Goal: Task Accomplishment & Management: Complete application form

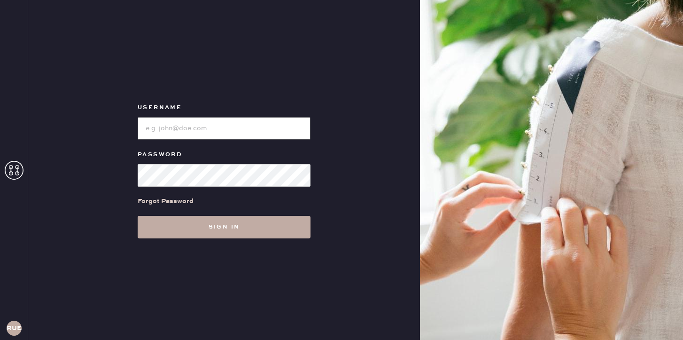
type input "reformationuppereastside"
click at [202, 226] on button "Sign in" at bounding box center [224, 227] width 173 height 23
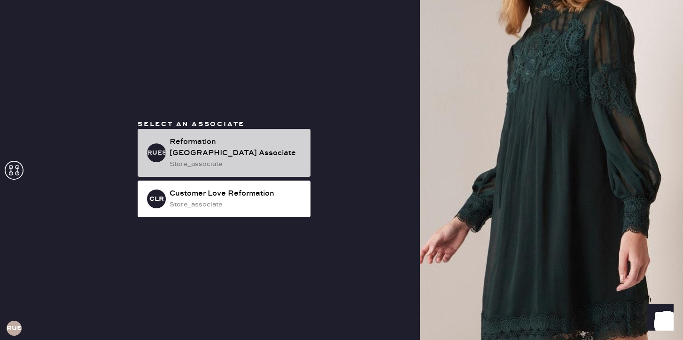
click at [205, 148] on div "Reformation [GEOGRAPHIC_DATA] Associate" at bounding box center [236, 147] width 133 height 23
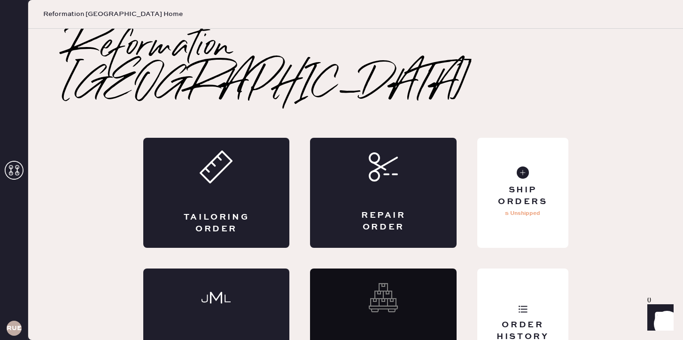
click at [205, 148] on div "Tailoring Order" at bounding box center [216, 193] width 147 height 110
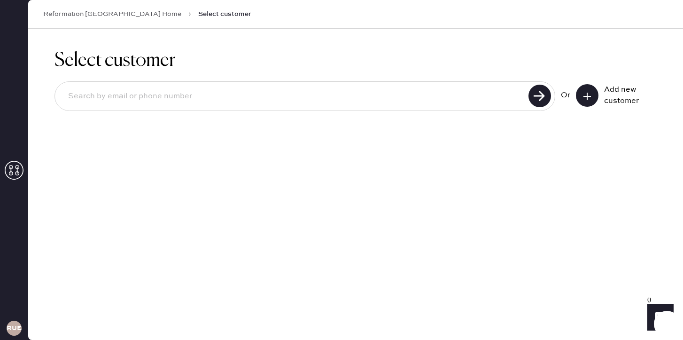
click at [592, 96] on button at bounding box center [587, 95] width 23 height 23
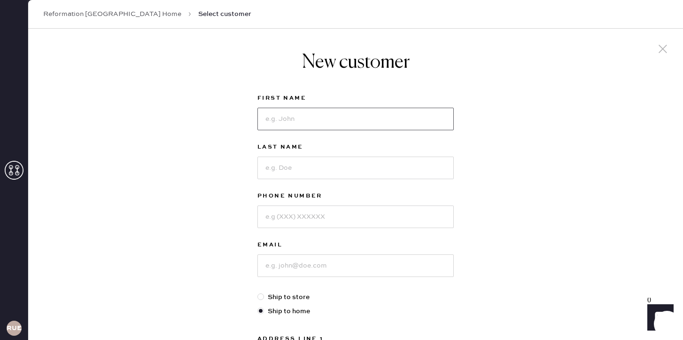
click at [355, 121] on input at bounding box center [355, 119] width 196 height 23
type input "Amber"
type input "[PERSON_NAME]"
type input "4125081344"
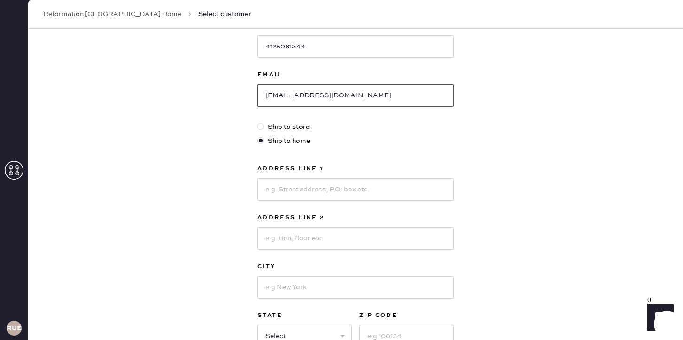
scroll to position [169, 0]
type input "[EMAIL_ADDRESS][DOMAIN_NAME]"
click at [359, 197] on input at bounding box center [355, 190] width 196 height 23
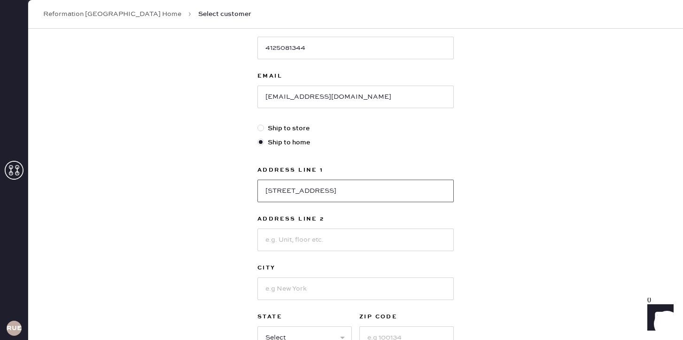
type input "[STREET_ADDRESS]"
click at [340, 237] on input at bounding box center [355, 239] width 196 height 23
type input "Apt 4A"
click at [331, 286] on input at bounding box center [355, 288] width 196 height 23
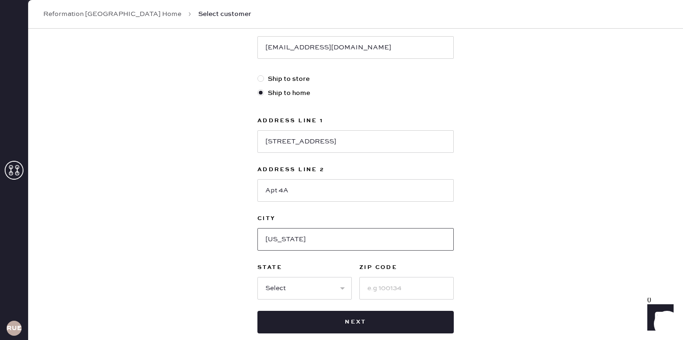
scroll to position [228, 0]
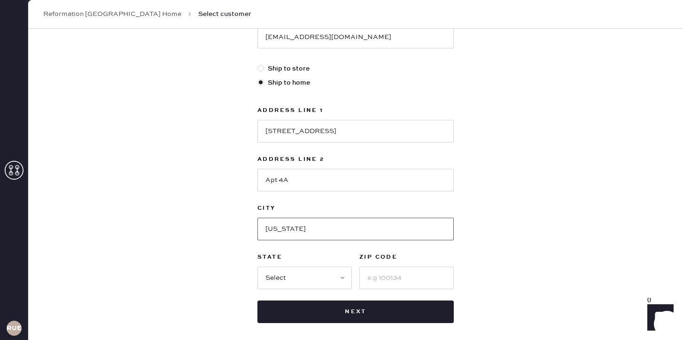
type input "[US_STATE]"
click at [320, 278] on select "Select AK AL AR AZ CA CO CT [GEOGRAPHIC_DATA] DE FL [GEOGRAPHIC_DATA] HI [GEOGR…" at bounding box center [304, 277] width 94 height 23
select select "NY"
click at [372, 273] on input at bounding box center [406, 277] width 94 height 23
type input "10075"
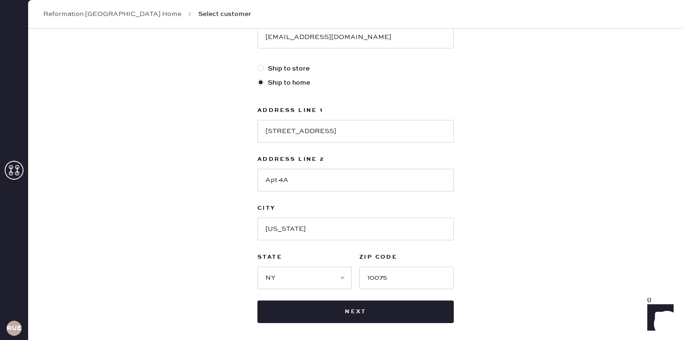
click at [502, 223] on div "New customer First Name [PERSON_NAME] Last Name [PERSON_NAME] Phone Number [PHO…" at bounding box center [355, 91] width 655 height 583
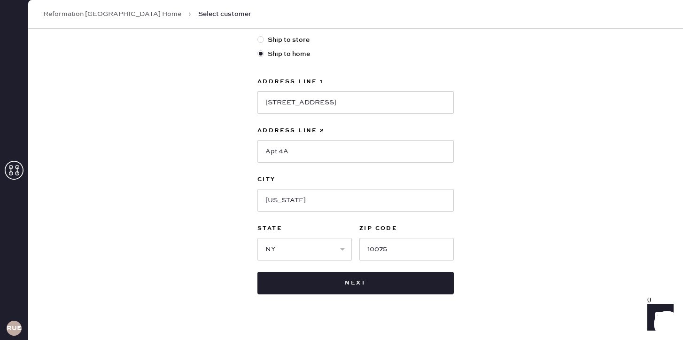
scroll to position [272, 0]
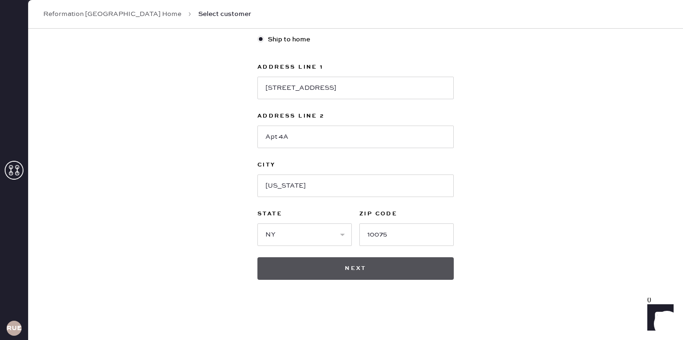
click at [403, 270] on button "Next" at bounding box center [355, 268] width 196 height 23
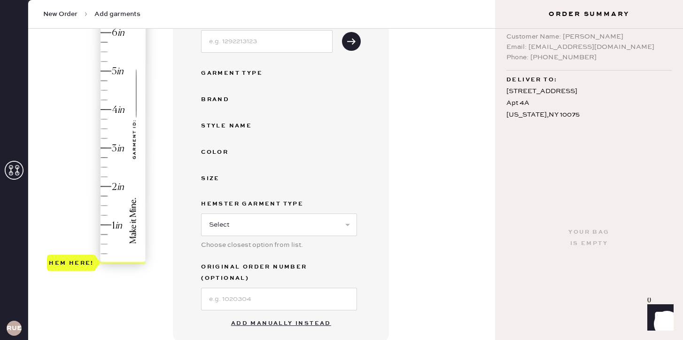
scroll to position [204, 0]
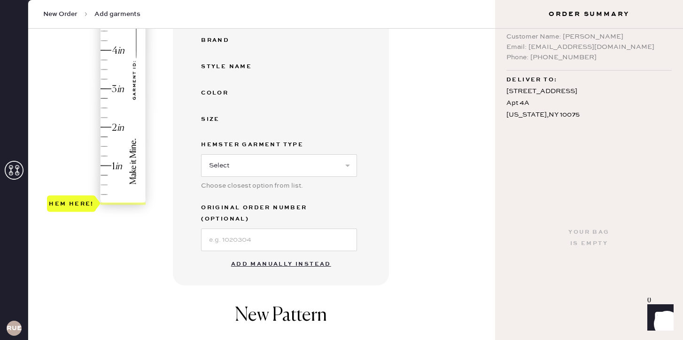
click at [251, 255] on button "Add manually instead" at bounding box center [281, 264] width 111 height 19
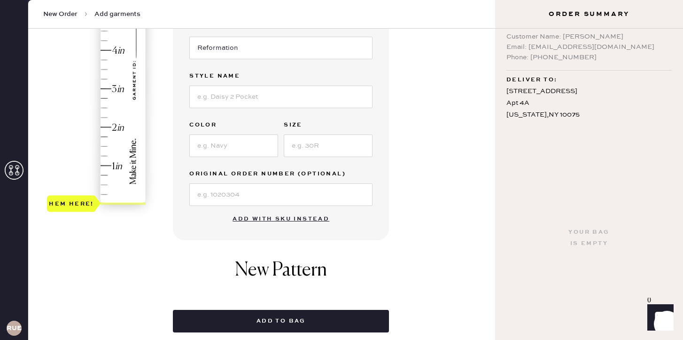
click at [421, 204] on div "Garment details Garment Type Select Basic Skirt Jeans Leggings Pants Shorts Bas…" at bounding box center [330, 111] width 315 height 443
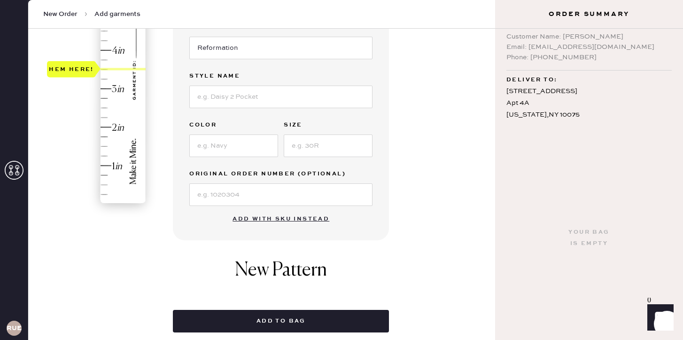
click at [106, 70] on div "Hem here!" at bounding box center [97, 69] width 100 height 277
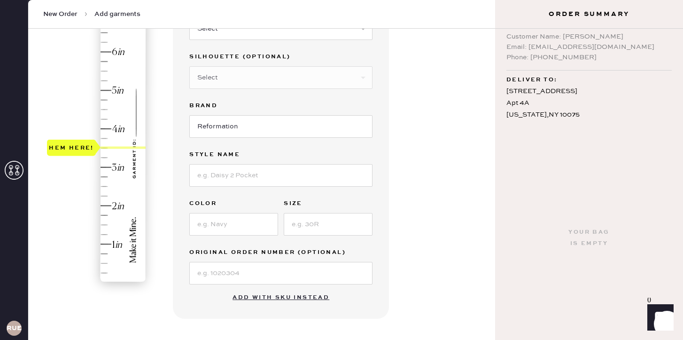
scroll to position [101, 0]
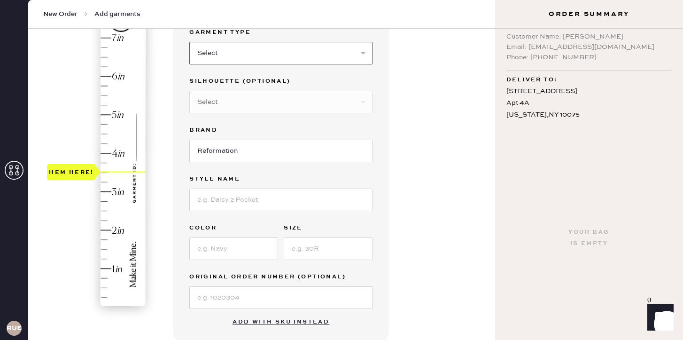
click at [223, 54] on select "Select Basic Skirt Jeans Leggings Pants Shorts Basic Sleeved Dress Basic Sleeve…" at bounding box center [280, 53] width 183 height 23
select select "2"
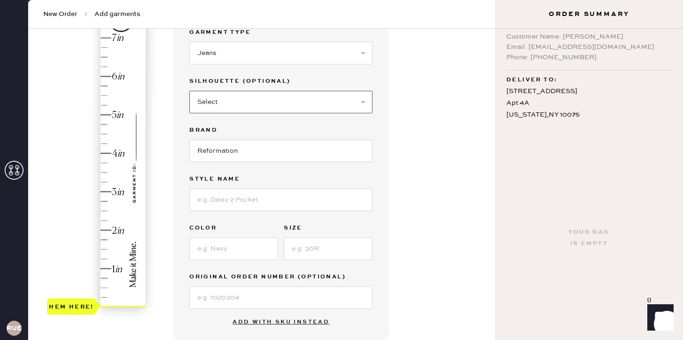
click at [257, 103] on select "Select Shorts Cropped Flare Boot Cut Straight Skinny Other" at bounding box center [280, 102] width 183 height 23
select select "5"
click at [212, 205] on input at bounding box center [280, 199] width 183 height 23
type input "Val Mid Rise Straight [PERSON_NAME]"
click at [239, 252] on input at bounding box center [233, 248] width 89 height 23
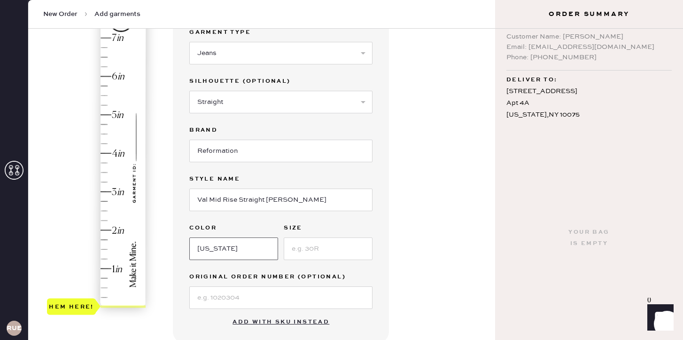
type input "[US_STATE]"
click at [306, 254] on input at bounding box center [328, 248] width 89 height 23
type input "23"
click at [392, 277] on div "Garment details Garment Type Select Basic Skirt Jeans Leggings Pants Shorts Bas…" at bounding box center [330, 259] width 315 height 534
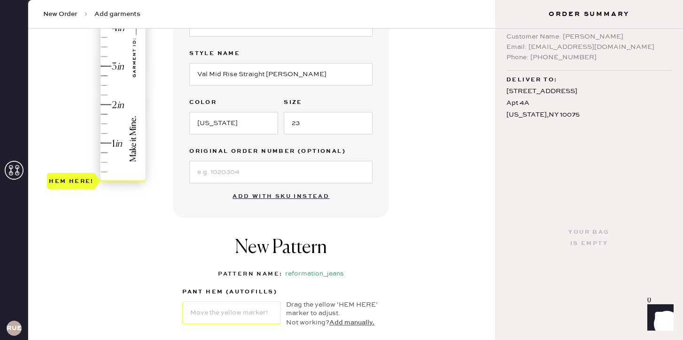
scroll to position [224, 0]
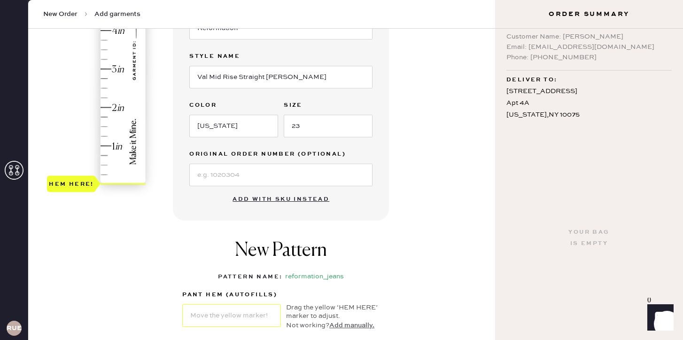
type input "3.75"
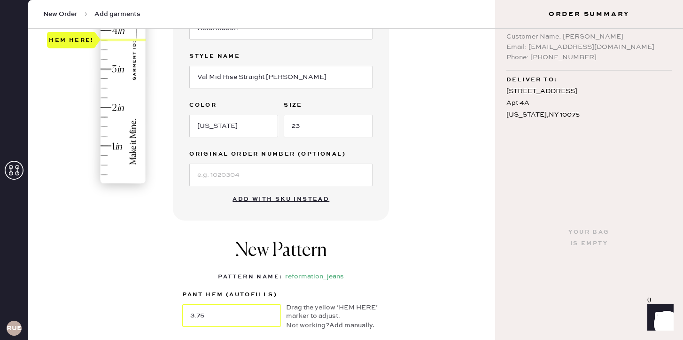
click at [105, 45] on div "Hem here!" at bounding box center [97, 49] width 100 height 277
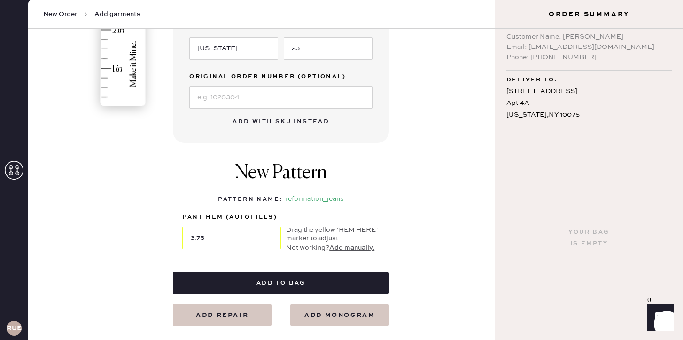
scroll to position [303, 0]
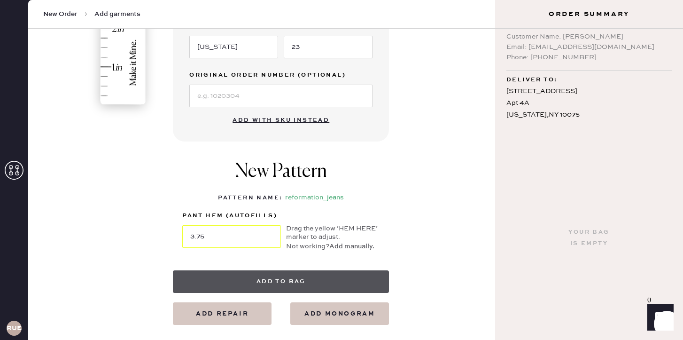
click at [237, 283] on button "Add to bag" at bounding box center [281, 281] width 216 height 23
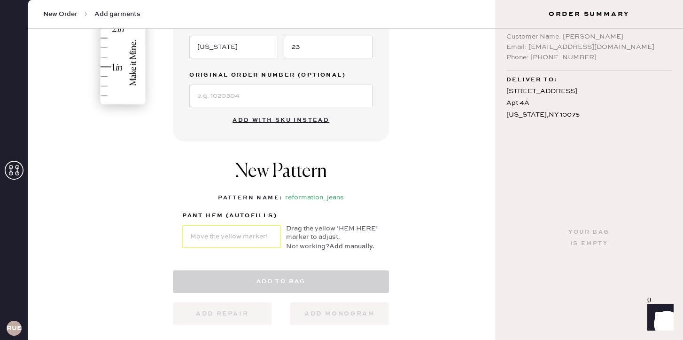
select select "2"
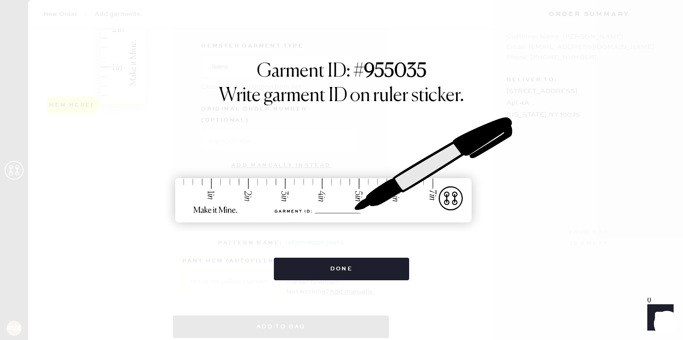
scroll to position [0, 0]
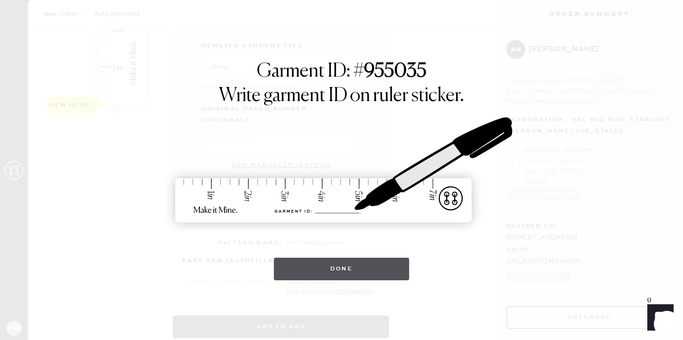
click at [328, 265] on button "Done" at bounding box center [342, 268] width 136 height 23
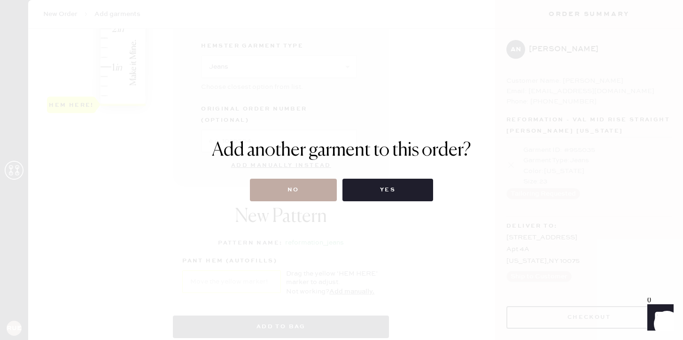
click at [285, 198] on button "No" at bounding box center [293, 190] width 87 height 23
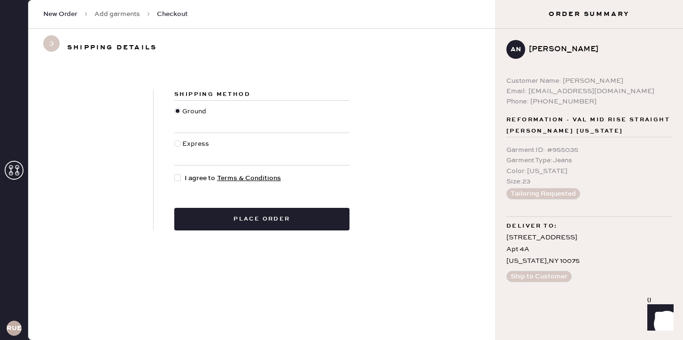
click at [182, 179] on div at bounding box center [179, 178] width 10 height 10
click at [175, 173] on input "I agree to Terms & Conditions" at bounding box center [174, 173] width 0 height 0
checkbox input "true"
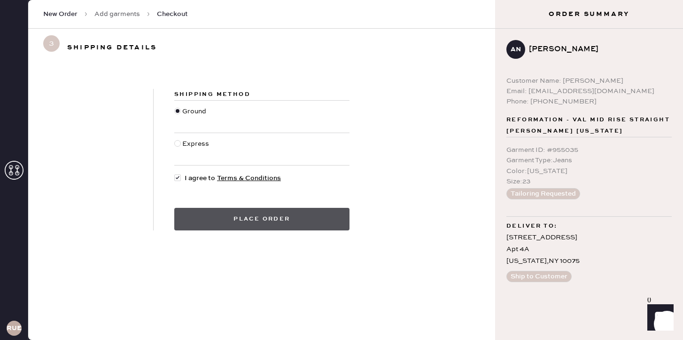
click at [220, 212] on button "Place order" at bounding box center [261, 219] width 175 height 23
